Goal: Task Accomplishment & Management: Use online tool/utility

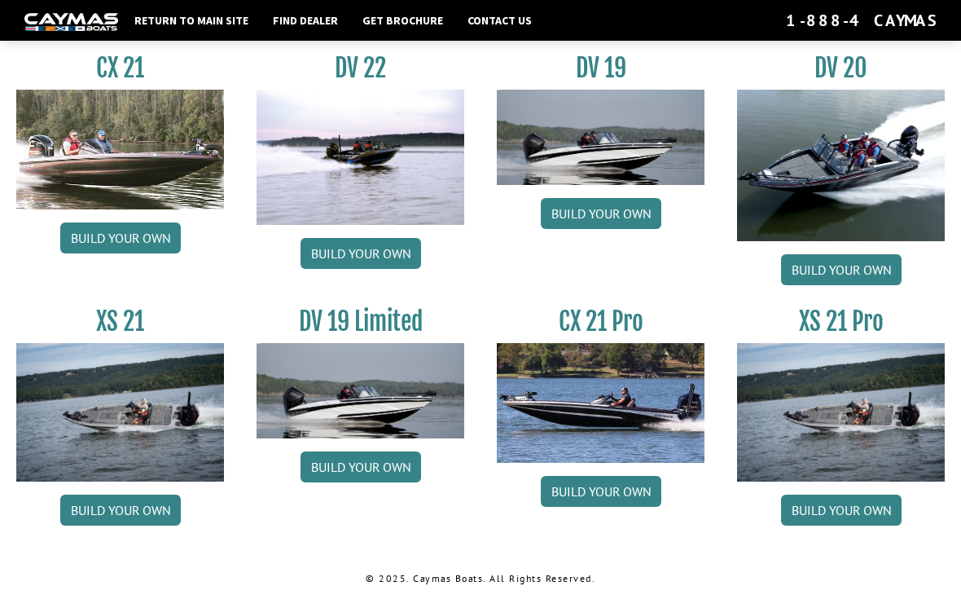
scroll to position [1829, 0]
click at [644, 498] on link "Build your own" at bounding box center [601, 491] width 121 height 31
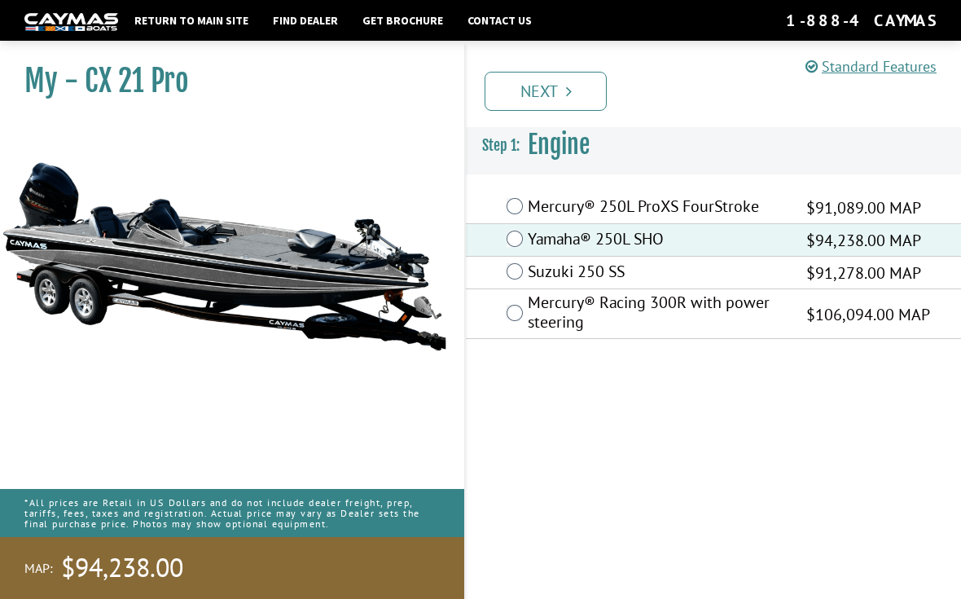
click at [566, 86] on icon "Pagination" at bounding box center [569, 91] width 6 height 16
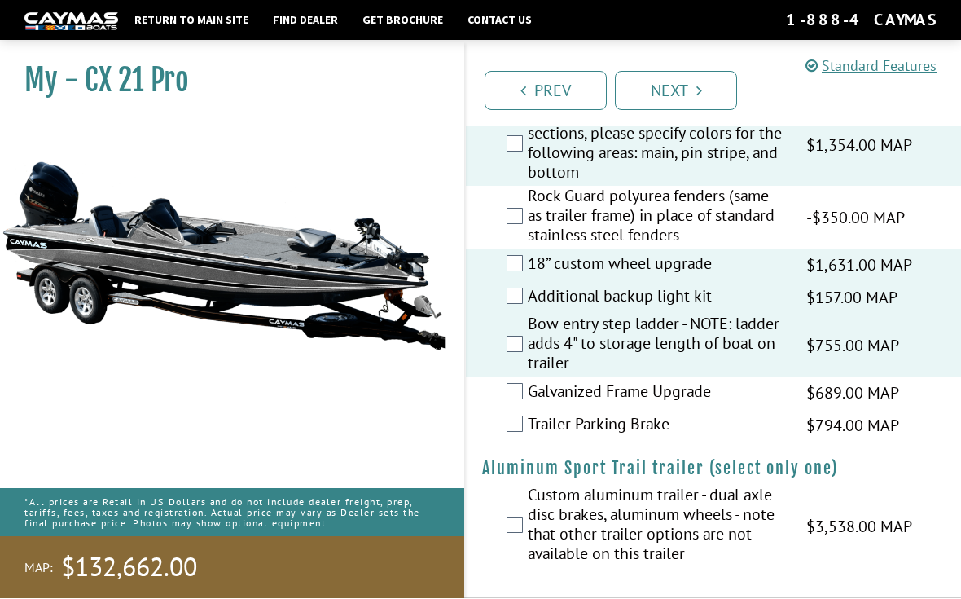
scroll to position [2765, 0]
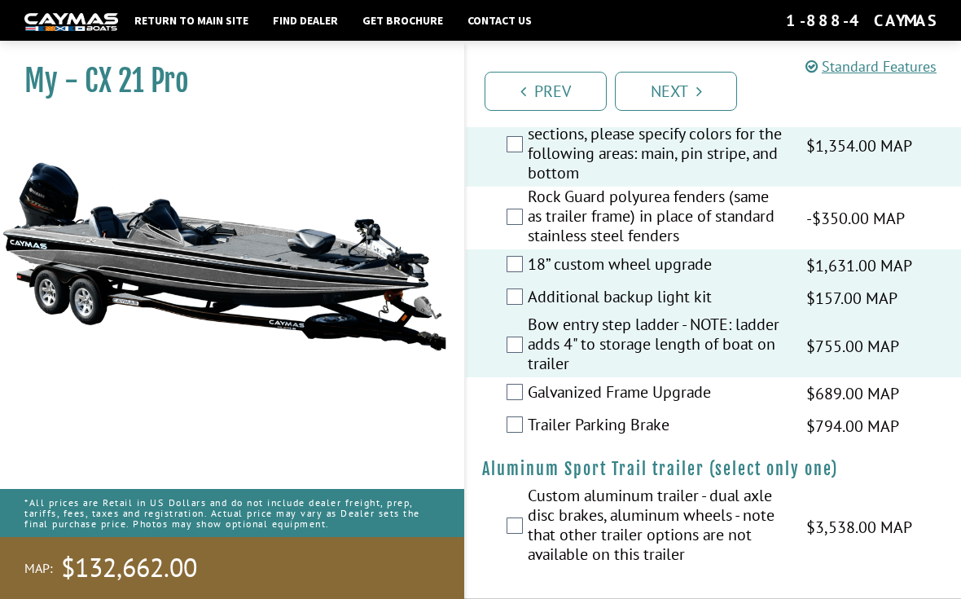
click at [694, 87] on link "Next" at bounding box center [676, 91] width 122 height 39
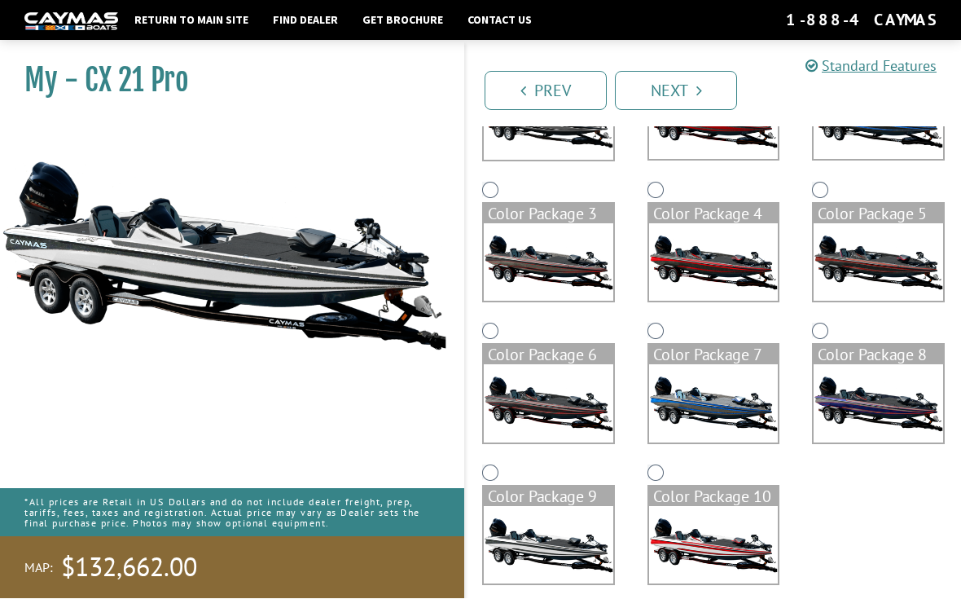
scroll to position [238, 0]
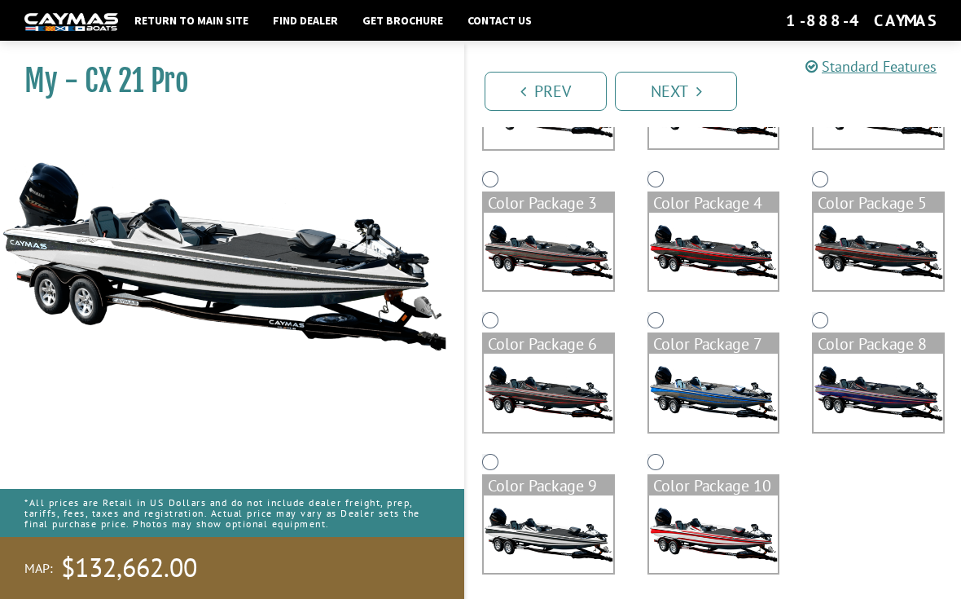
click at [699, 94] on icon "Pagination" at bounding box center [699, 91] width 6 height 16
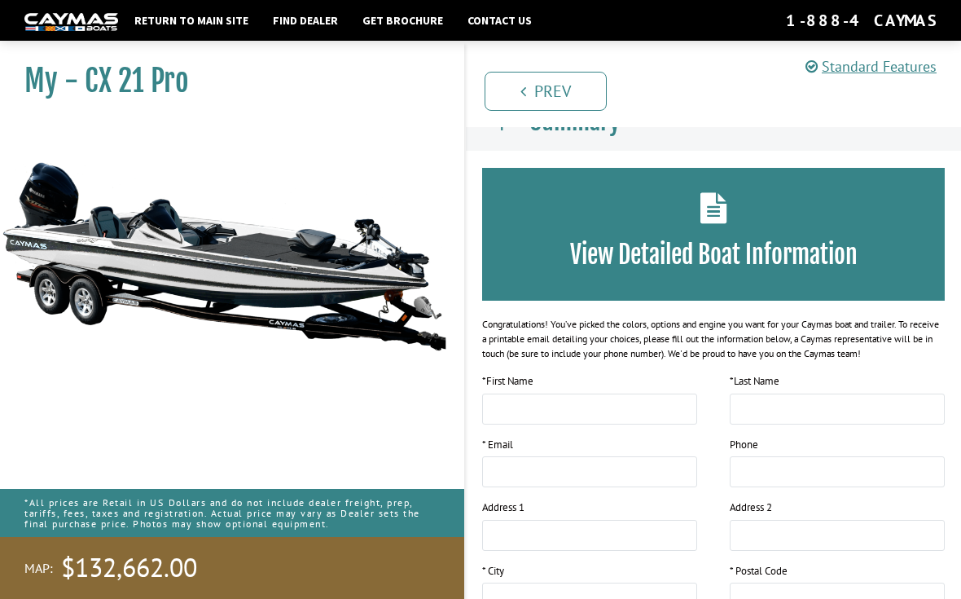
scroll to position [0, 0]
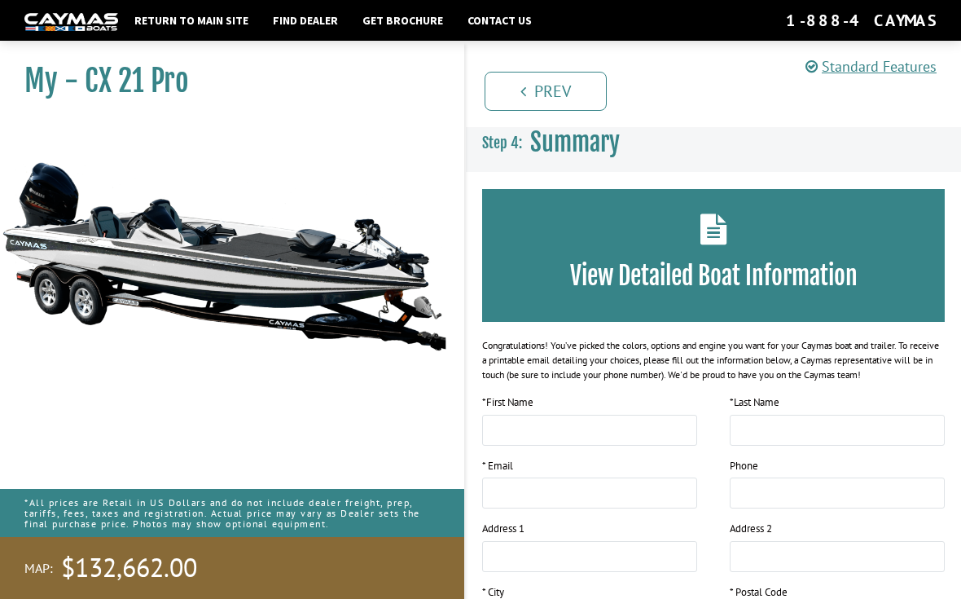
click at [678, 145] on h3 "Summary" at bounding box center [713, 142] width 495 height 60
click at [603, 138] on span "Summary" at bounding box center [575, 142] width 90 height 30
click at [716, 247] on div "View Detailed Boat Information" at bounding box center [713, 255] width 463 height 133
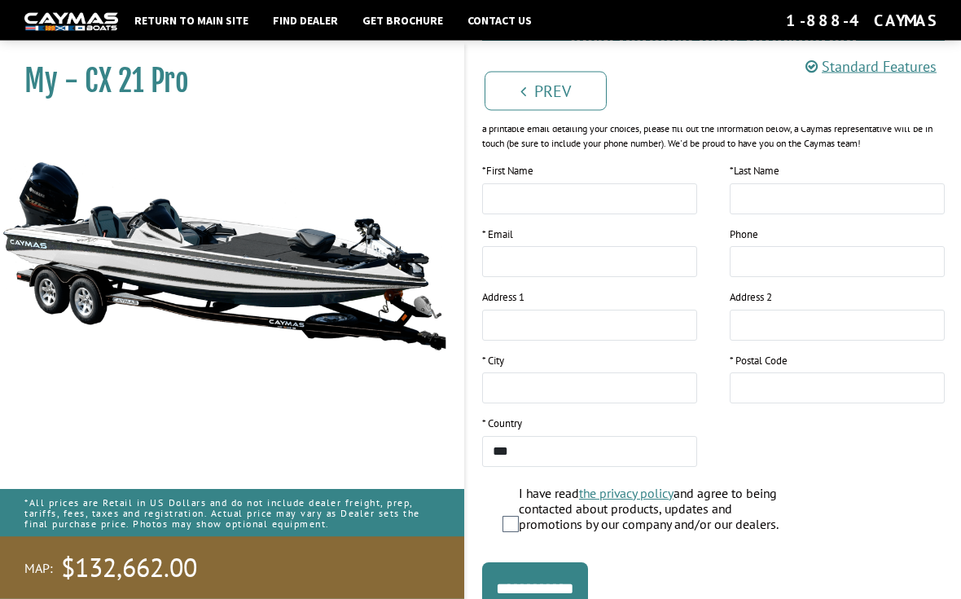
scroll to position [294, 0]
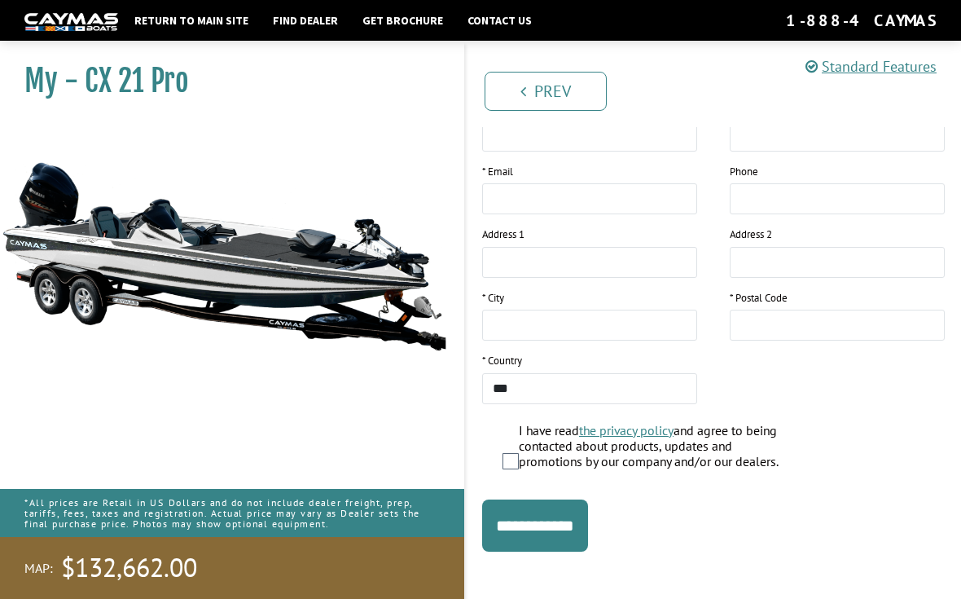
click at [588, 535] on input "**********" at bounding box center [535, 525] width 106 height 52
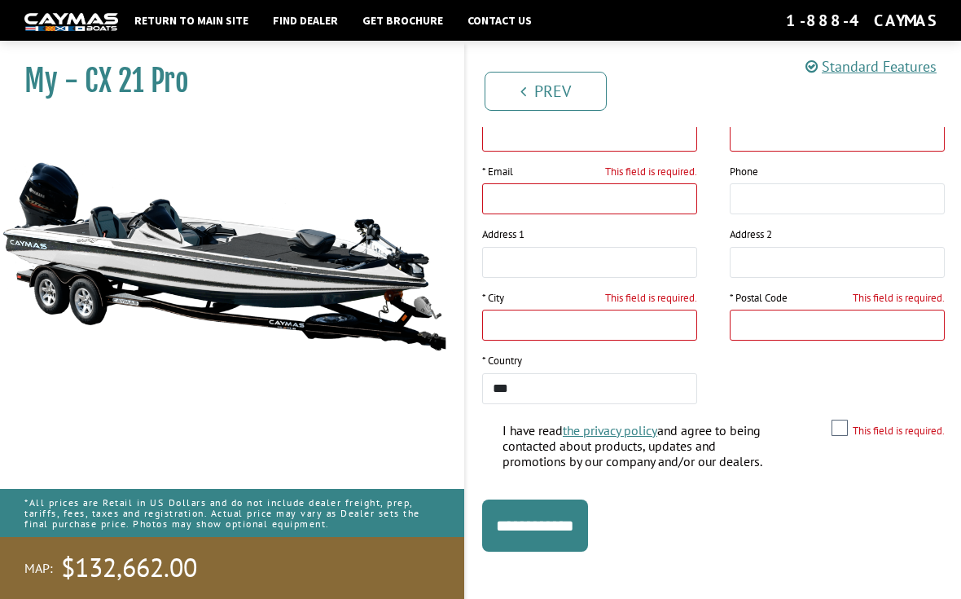
click at [130, 195] on img at bounding box center [224, 256] width 448 height 272
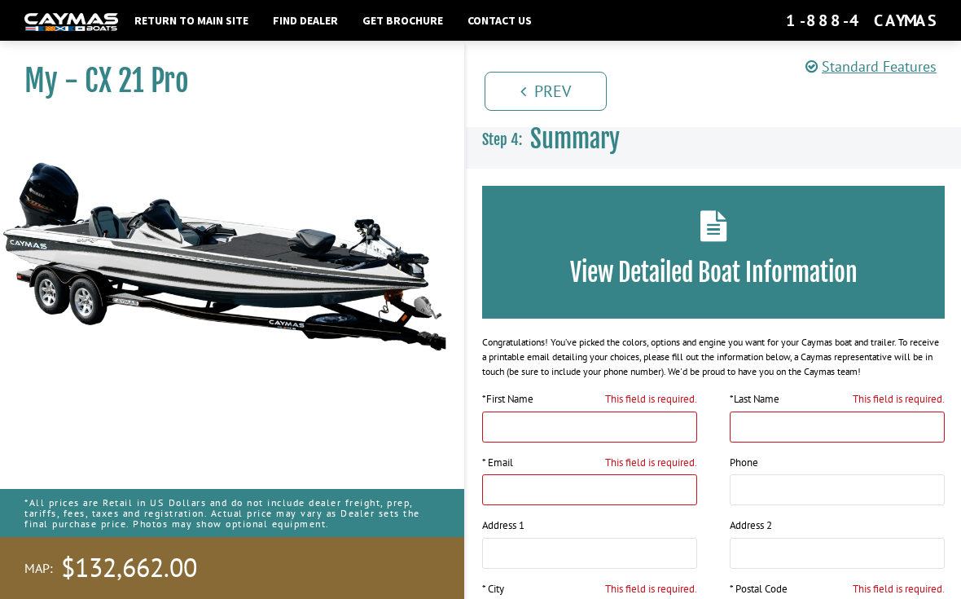
scroll to position [0, 0]
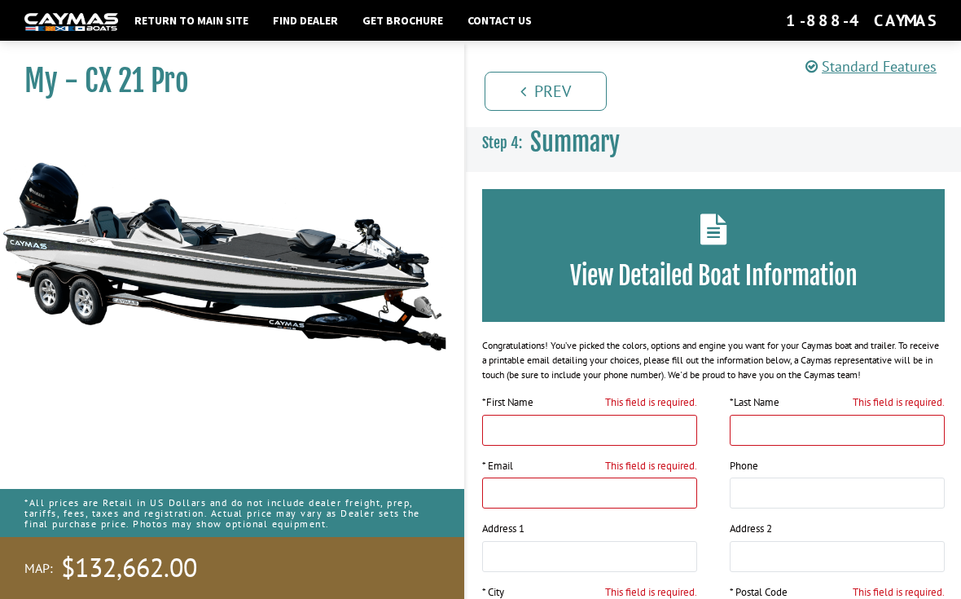
click at [207, 18] on link "Return to main site" at bounding box center [191, 20] width 130 height 21
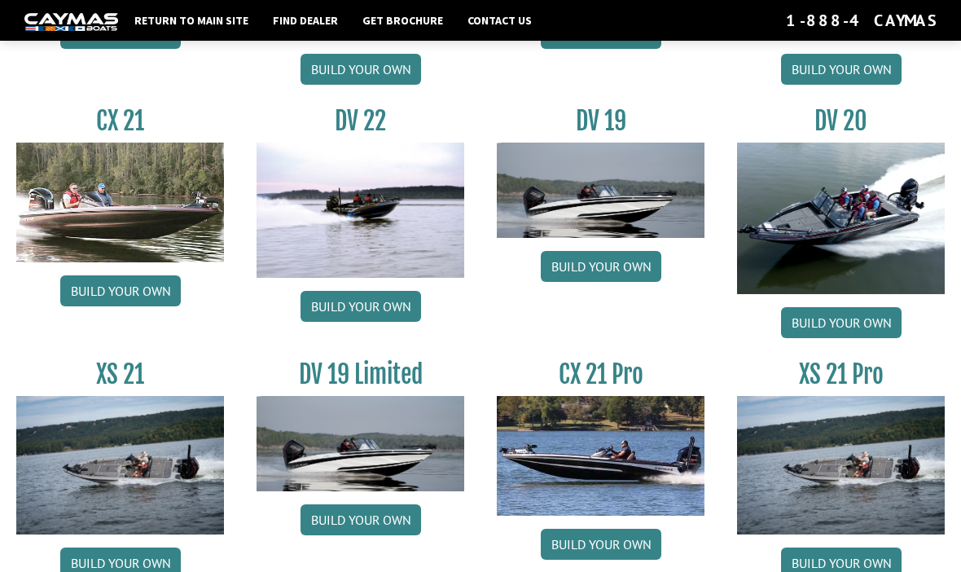
scroll to position [1809, 0]
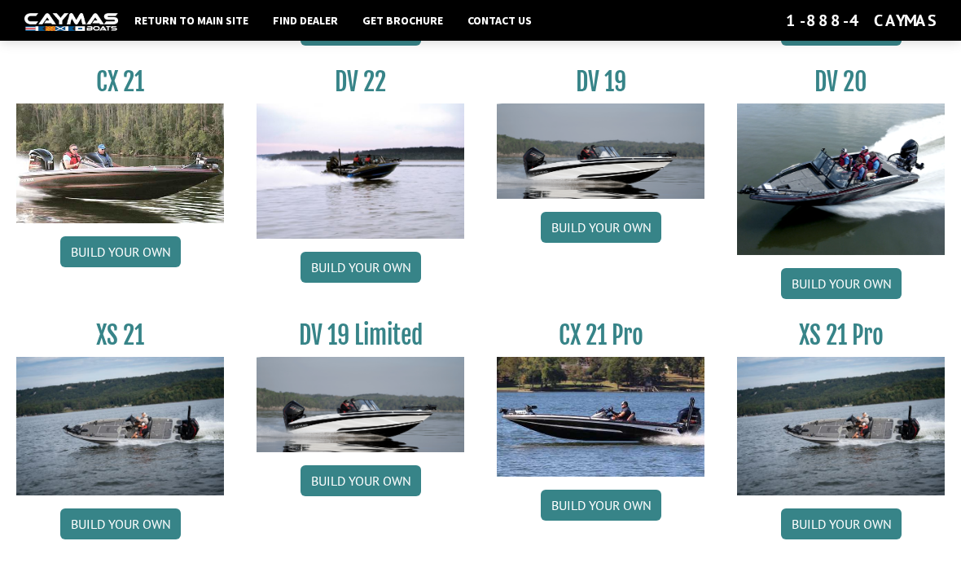
click at [854, 539] on link "Build your own" at bounding box center [841, 523] width 121 height 31
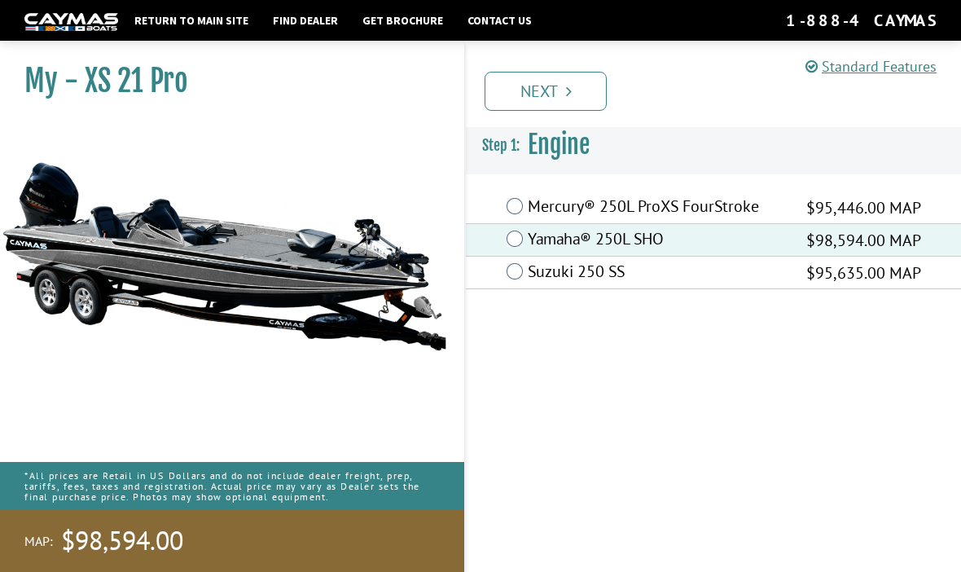
click at [564, 86] on link "Next" at bounding box center [546, 91] width 122 height 39
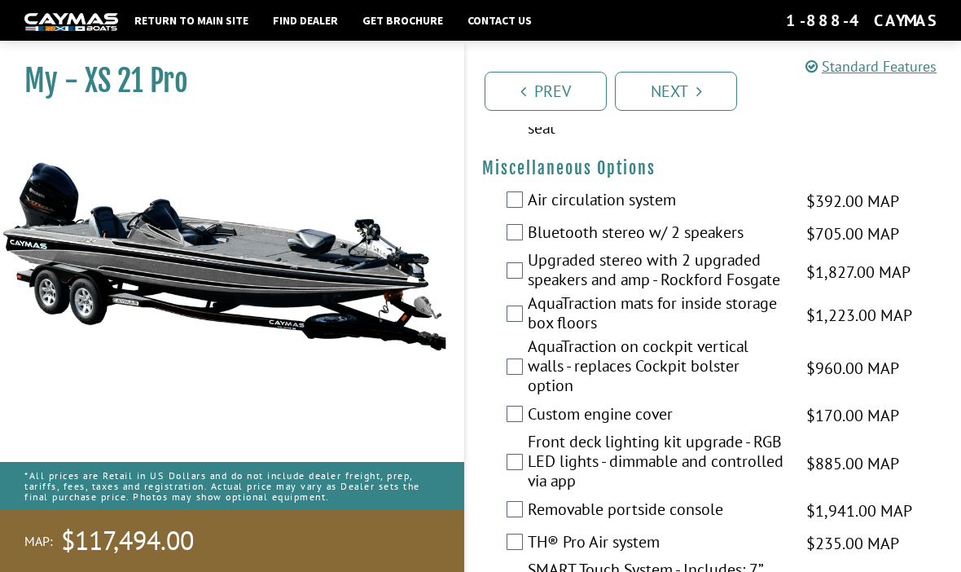
scroll to position [1990, 0]
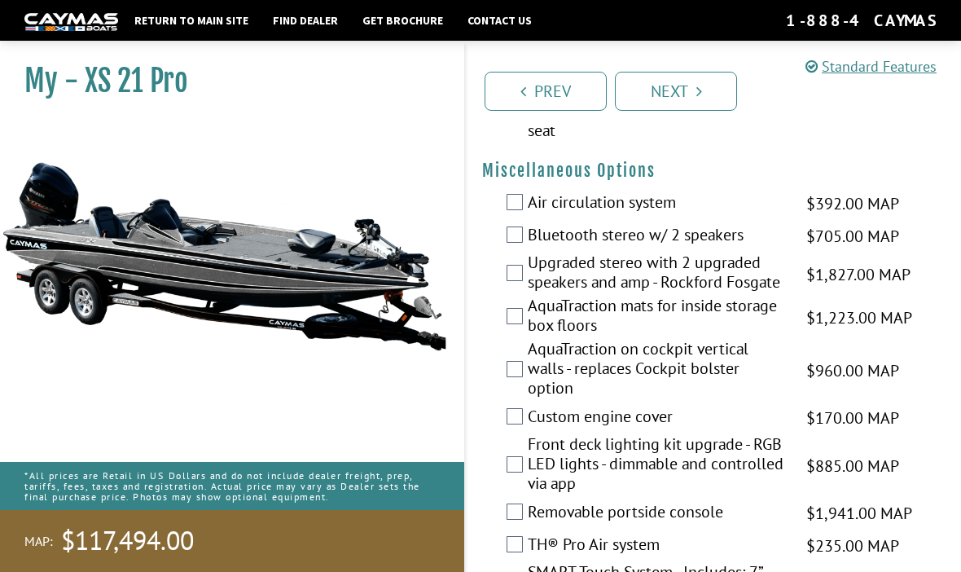
click at [200, 29] on link "Return to main site" at bounding box center [191, 20] width 130 height 21
click at [224, 19] on link "Return to main site" at bounding box center [191, 20] width 130 height 21
click at [195, 20] on link "Return to main site" at bounding box center [191, 20] width 130 height 21
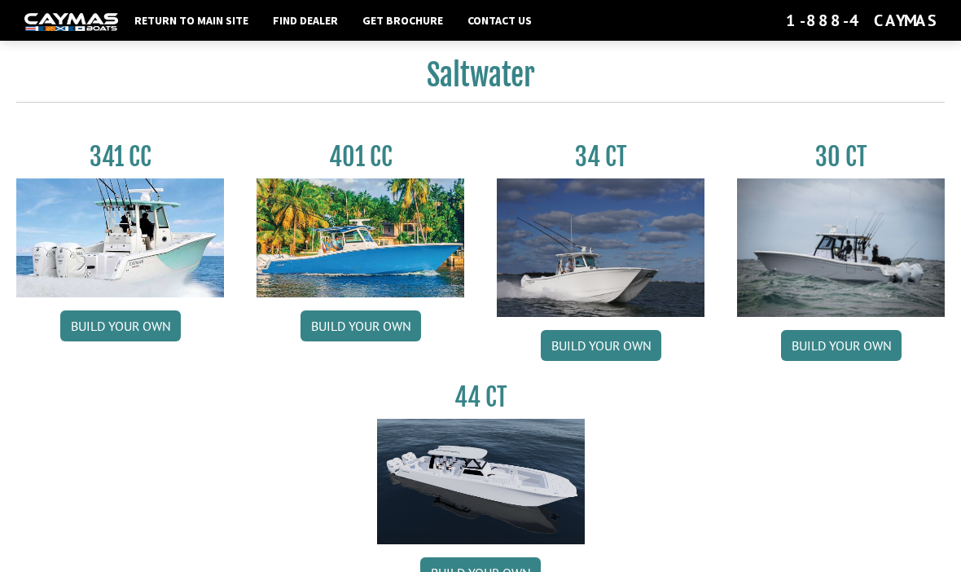
scroll to position [677, 0]
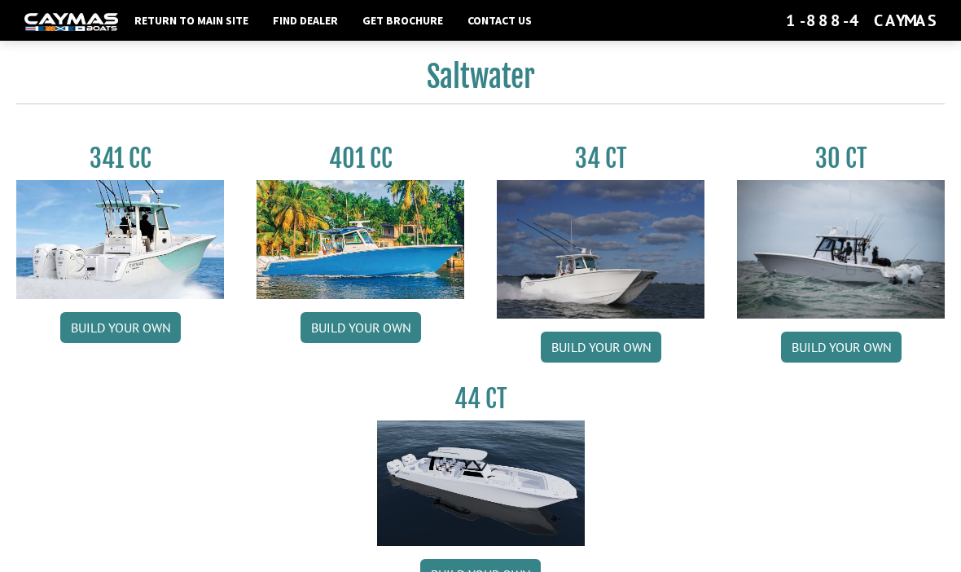
click at [861, 356] on link "Build your own" at bounding box center [841, 346] width 121 height 31
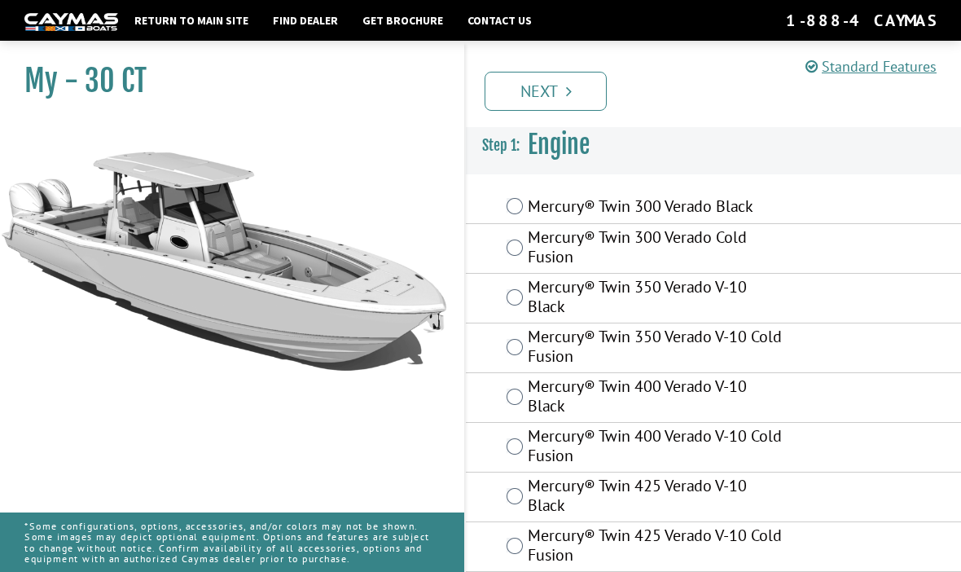
click at [863, 364] on div "Mercury® Twin 350 Verado V-10 Cold Fusion" at bounding box center [713, 348] width 495 height 50
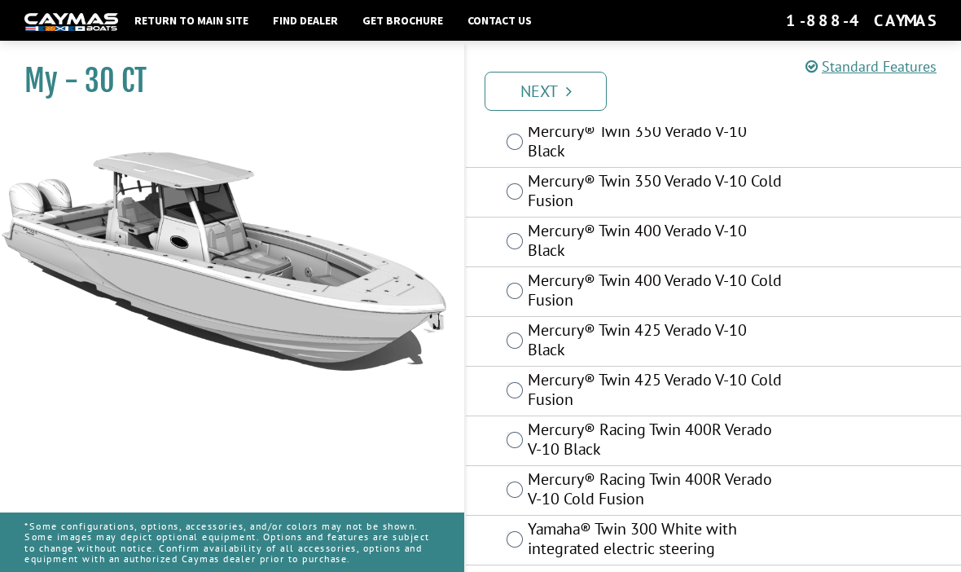
scroll to position [158, 0]
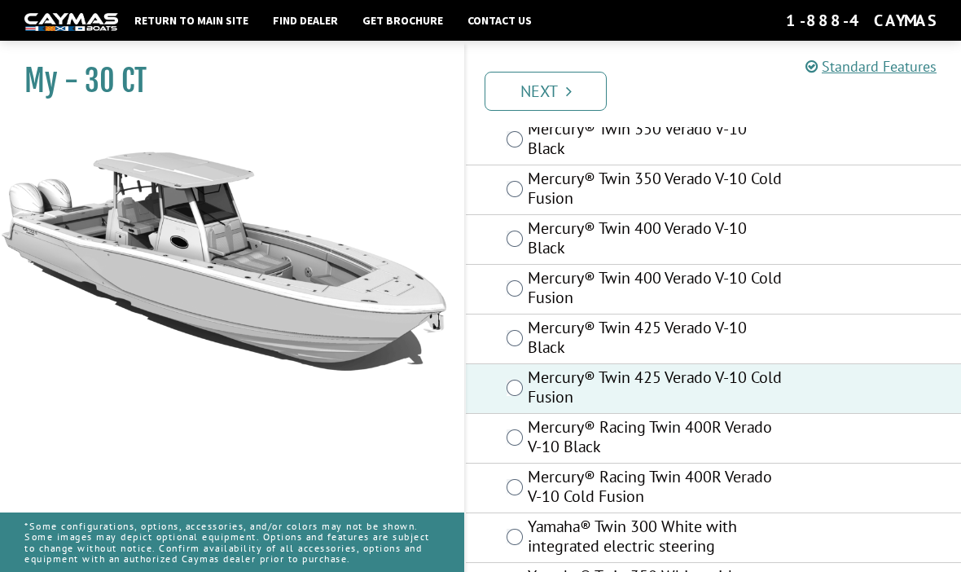
click at [574, 96] on link "Next" at bounding box center [546, 91] width 122 height 39
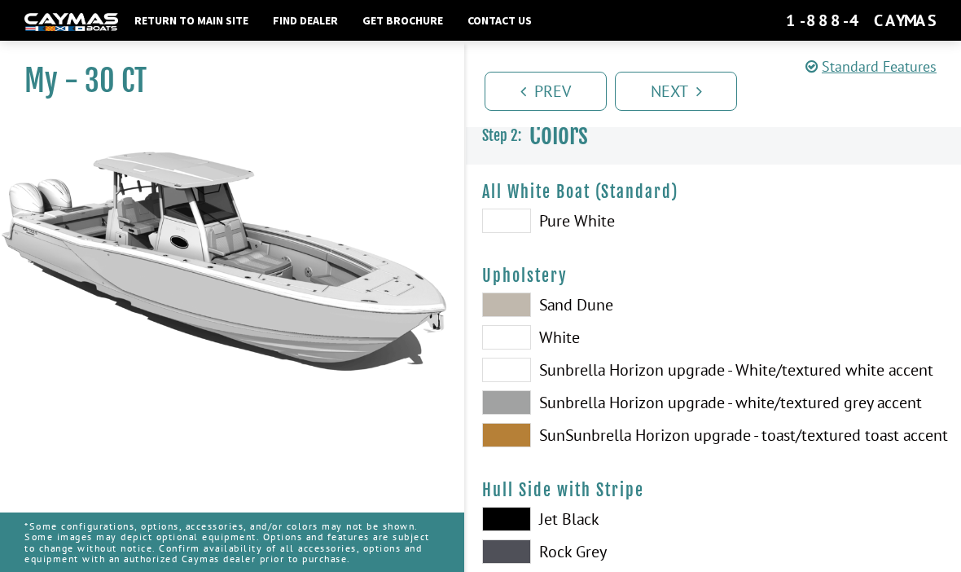
scroll to position [0, 0]
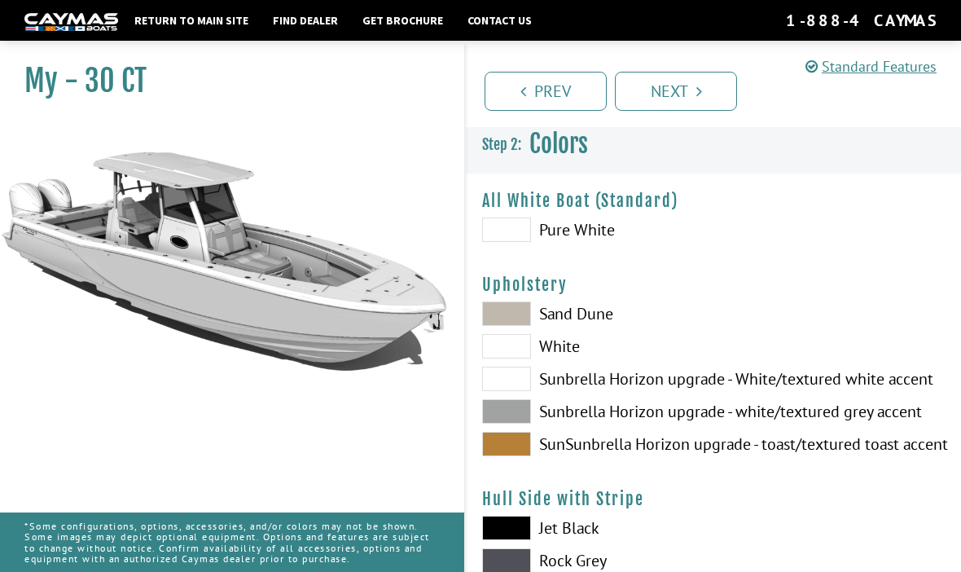
click at [516, 317] on span at bounding box center [506, 313] width 49 height 24
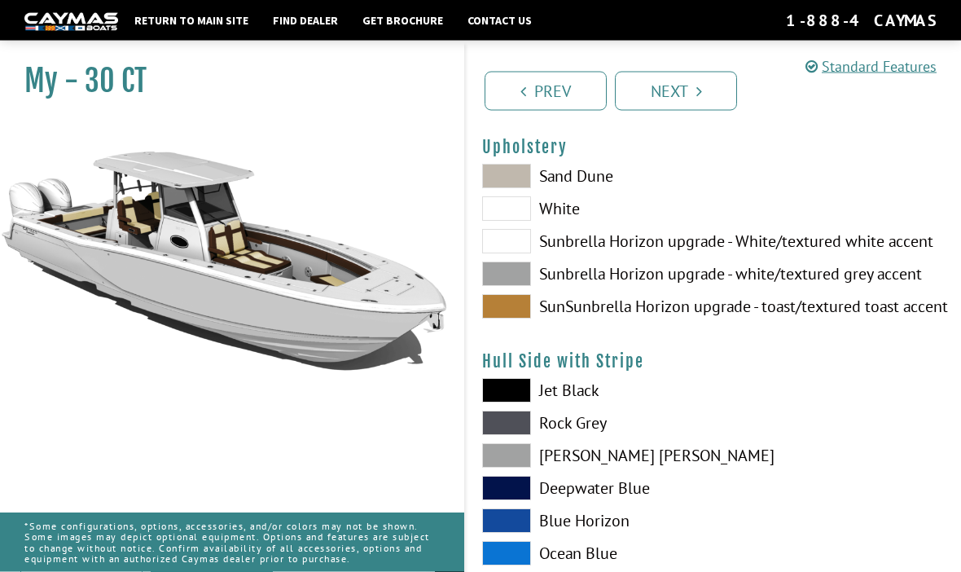
scroll to position [138, 0]
click at [518, 493] on span at bounding box center [506, 488] width 49 height 24
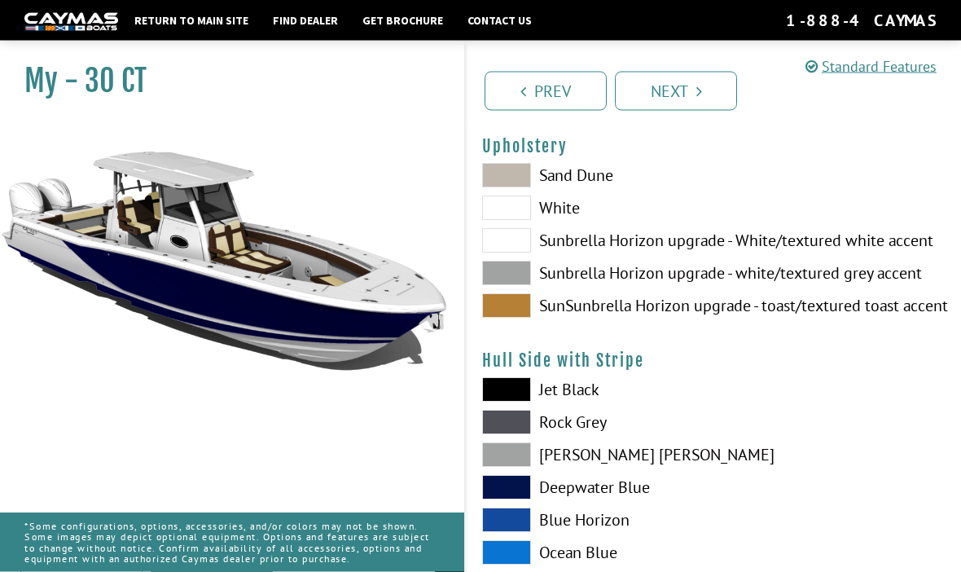
scroll to position [138, 0]
click at [518, 282] on span at bounding box center [506, 273] width 49 height 24
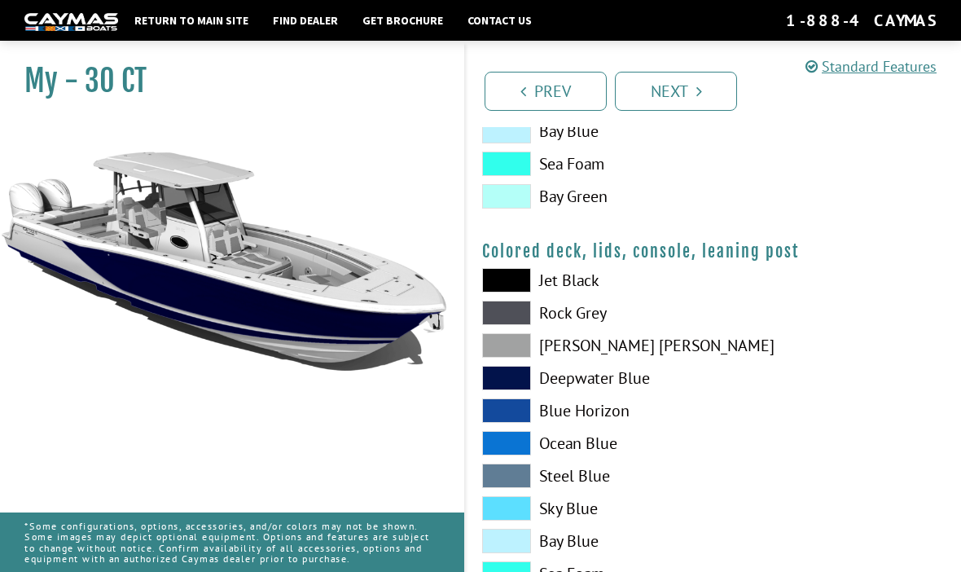
scroll to position [1931, 0]
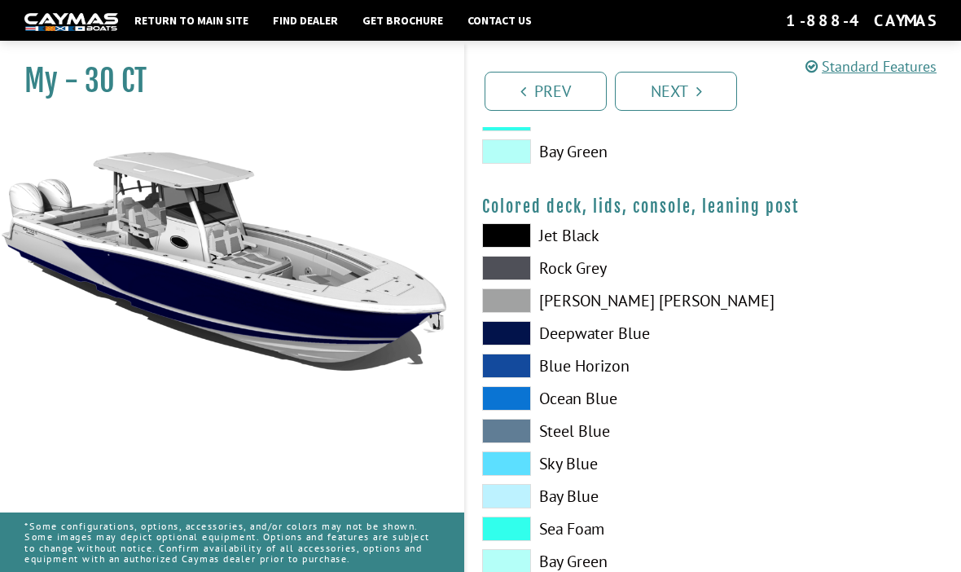
click at [698, 97] on icon "Pagination" at bounding box center [699, 91] width 6 height 16
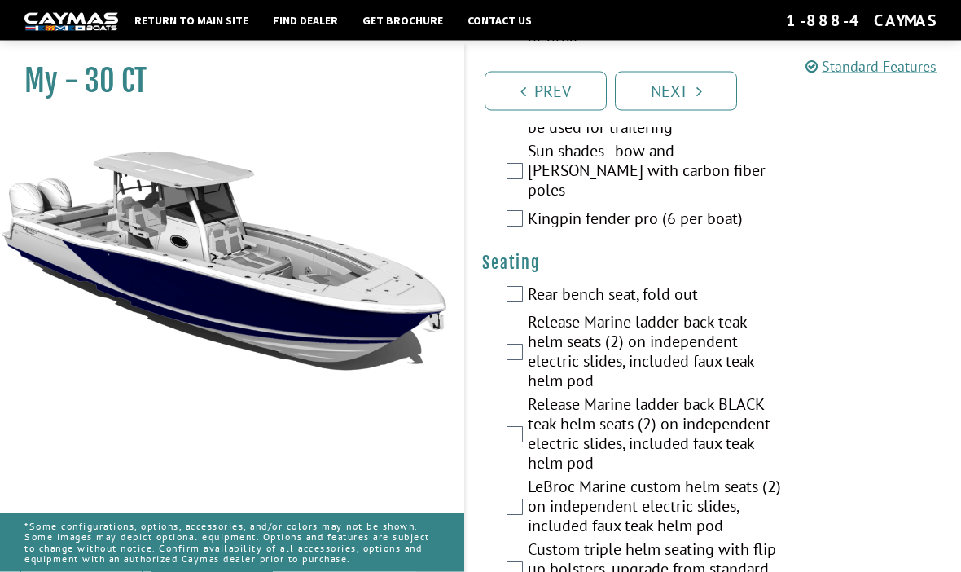
scroll to position [1930, 0]
